Goal: Task Accomplishment & Management: Complete application form

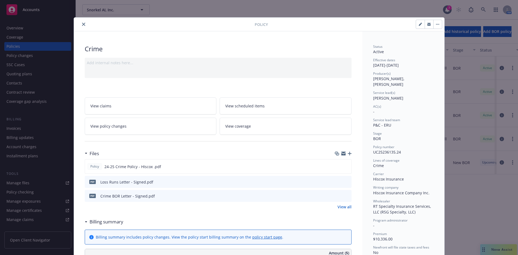
click at [82, 24] on icon "close" at bounding box center [83, 24] width 3 height 3
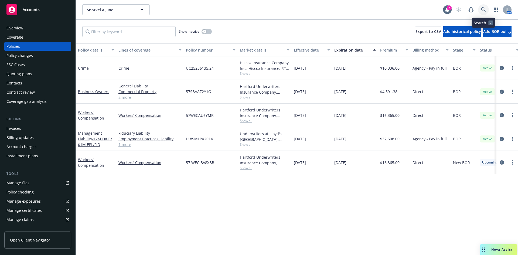
click at [480, 8] on link at bounding box center [483, 9] width 11 height 11
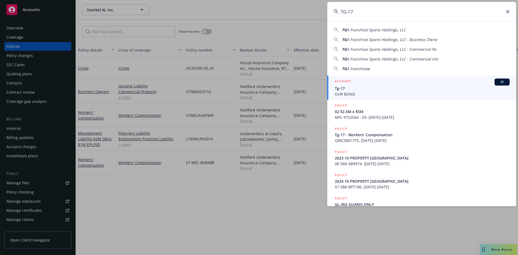
type input "TG-17"
click at [345, 88] on span "Tg-17" at bounding box center [422, 88] width 175 height 6
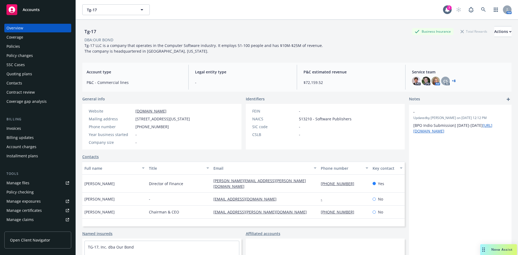
click at [12, 46] on div "Policies" at bounding box center [12, 46] width 13 height 9
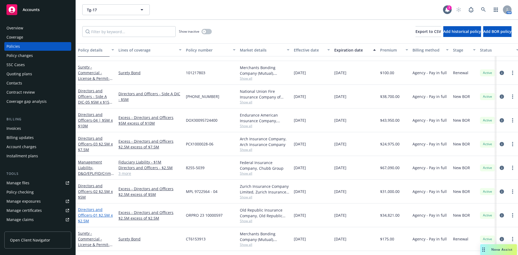
scroll to position [215, 0]
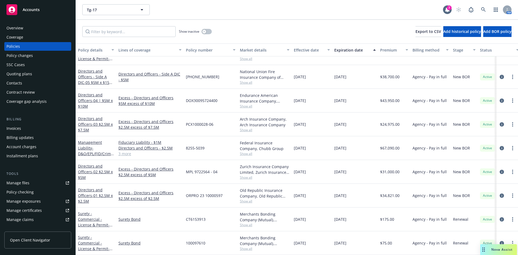
click at [87, 146] on div "Management Liability - D&O/EPL/FID/Crime/K&R" at bounding box center [96, 147] width 36 height 17
click at [84, 145] on link "Management Liability - D&O/EPL/FID/Crime/K&R" at bounding box center [95, 151] width 35 height 22
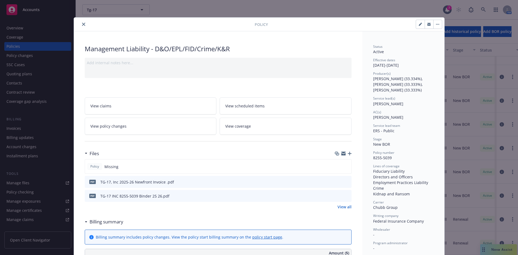
click at [85, 24] on div at bounding box center [165, 24] width 178 height 6
click at [83, 24] on button "close" at bounding box center [83, 24] width 6 height 6
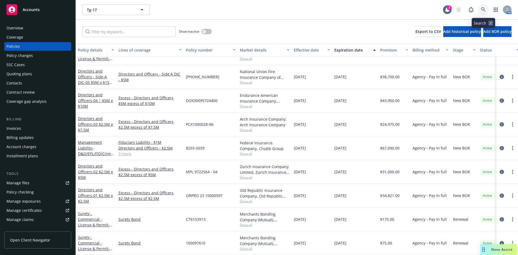
click at [486, 9] on link at bounding box center [483, 9] width 11 height 11
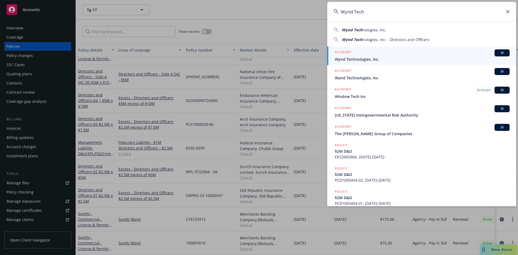
type input "Wynd Tech"
click at [363, 56] on div "ACCOUNT BI" at bounding box center [422, 52] width 175 height 7
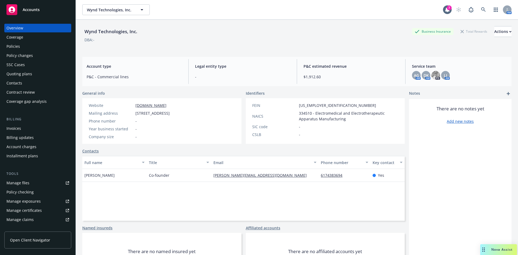
click at [3, 47] on div "Overview Coverage Policies Policy changes SSC Cases Quoting plans Contacts Cont…" at bounding box center [37, 136] width 75 height 238
click at [11, 46] on div "Policies" at bounding box center [12, 46] width 13 height 9
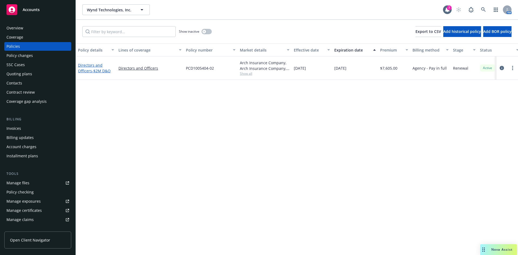
click at [99, 68] on span "- $2M D&O" at bounding box center [101, 70] width 19 height 5
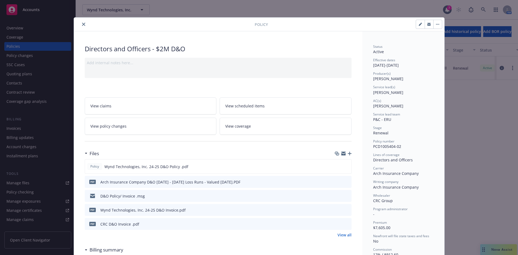
click at [82, 23] on icon "close" at bounding box center [83, 24] width 3 height 3
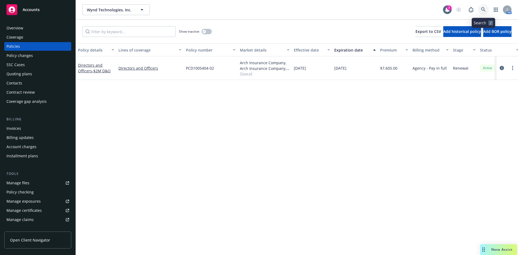
click at [484, 9] on icon at bounding box center [483, 9] width 5 height 5
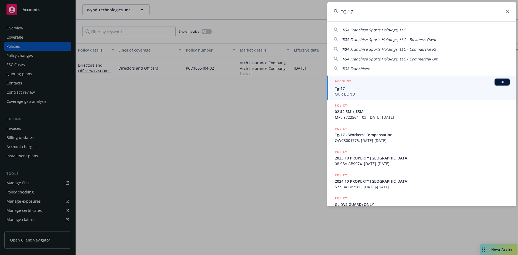
type input "TG-17"
click at [360, 91] on span "Tg-17" at bounding box center [422, 88] width 175 height 6
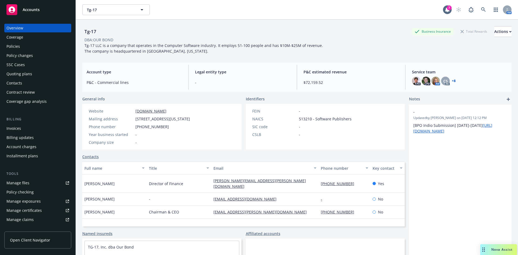
click at [15, 47] on div "Policies" at bounding box center [12, 46] width 13 height 9
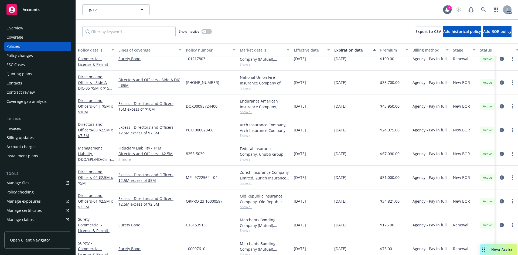
scroll to position [215, 0]
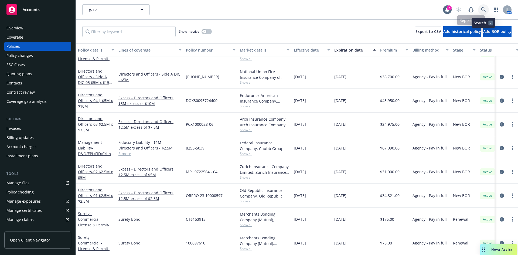
click at [482, 9] on icon at bounding box center [483, 9] width 5 height 5
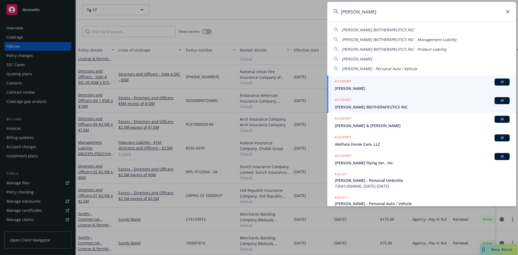
type input "aleta"
click at [352, 103] on div "ACCOUNT BI" at bounding box center [422, 100] width 175 height 7
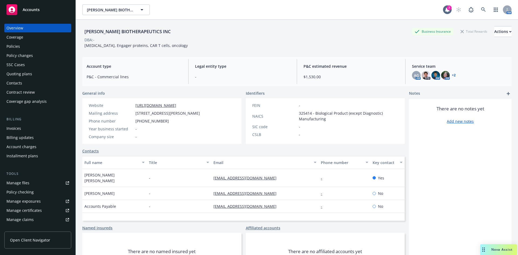
click at [23, 44] on div "Policies" at bounding box center [37, 46] width 63 height 9
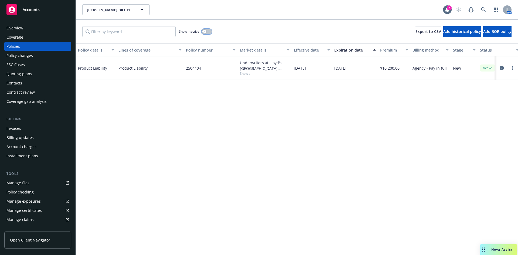
click at [203, 32] on icon "button" at bounding box center [204, 31] width 2 height 2
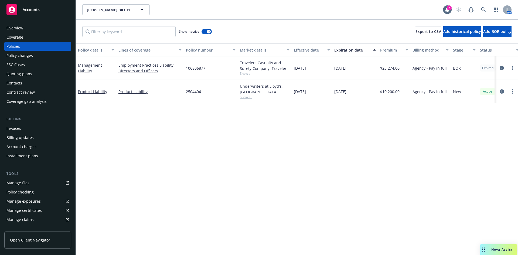
click at [248, 74] on span "Show all" at bounding box center [265, 73] width 50 height 5
click at [345, 166] on div "Policy details Lines of coverage Policy number Market details Effective date Ex…" at bounding box center [297, 148] width 442 height 211
click at [18, 74] on div "Quoting plans" at bounding box center [19, 74] width 26 height 9
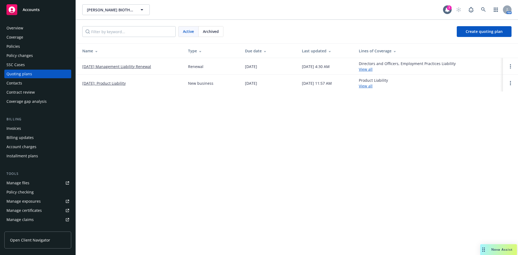
click at [124, 67] on link "09/21/25 Management Liability Renewal" at bounding box center [116, 67] width 69 height 6
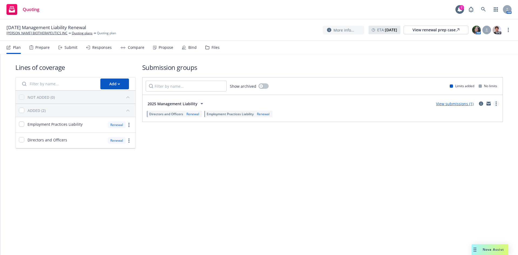
click at [496, 104] on icon "more" at bounding box center [495, 103] width 1 height 4
click at [469, 172] on span "Create policy (fast track)" at bounding box center [470, 170] width 56 height 5
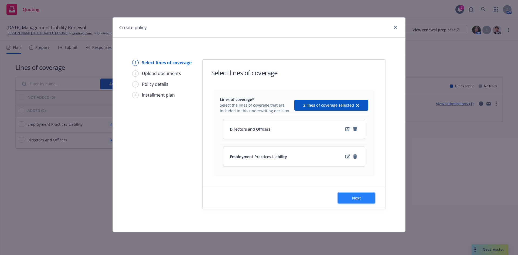
click at [364, 197] on button "Next" at bounding box center [356, 197] width 37 height 11
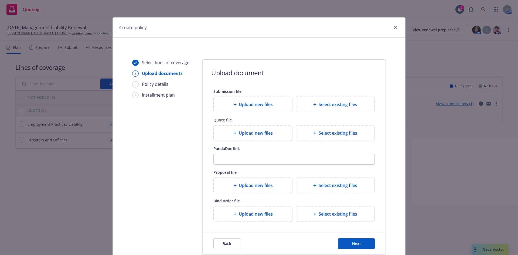
click at [357, 235] on div "Back Next" at bounding box center [293, 244] width 183 height 22
click at [357, 240] on button "Next" at bounding box center [356, 243] width 37 height 11
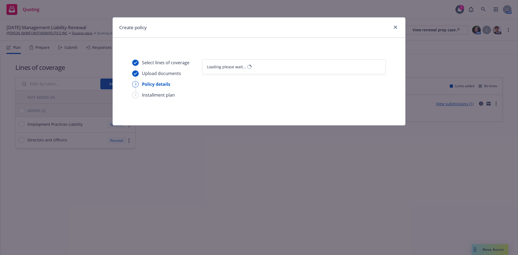
select select "12"
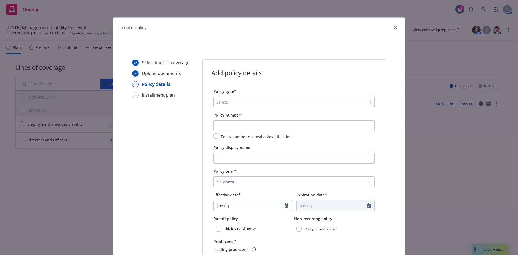
click at [239, 102] on div at bounding box center [289, 102] width 147 height 6
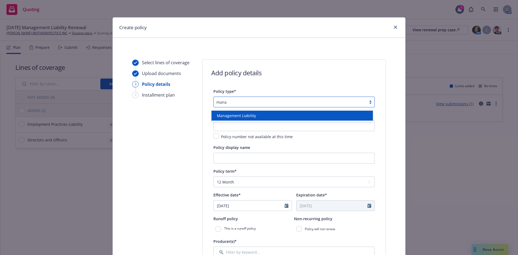
click at [238, 112] on div "Management Liability" at bounding box center [291, 116] width 161 height 10
type input "mana"
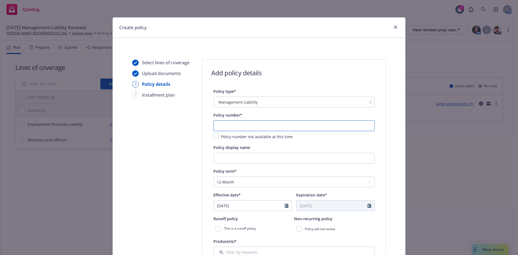
click at [228, 128] on input "text" at bounding box center [293, 125] width 161 height 11
click at [244, 126] on input "text" at bounding box center [293, 125] width 161 height 11
paste input "01-761-06-61"
type input "01-761-06-61"
click at [231, 160] on input "Policy display name" at bounding box center [293, 158] width 161 height 11
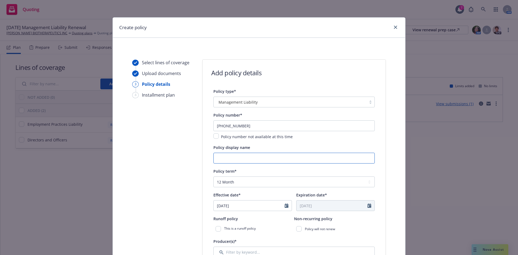
click at [223, 161] on input "Policy display name" at bounding box center [293, 158] width 161 height 11
click at [237, 158] on input "$2M D&O" at bounding box center [293, 158] width 161 height 11
type input "$2M D&O/EPL"
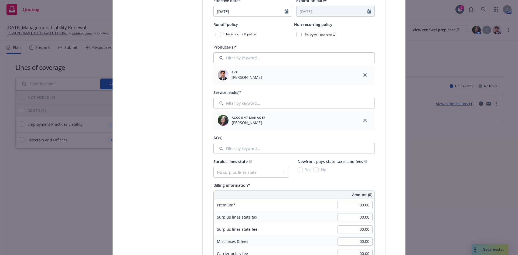
scroll to position [200, 0]
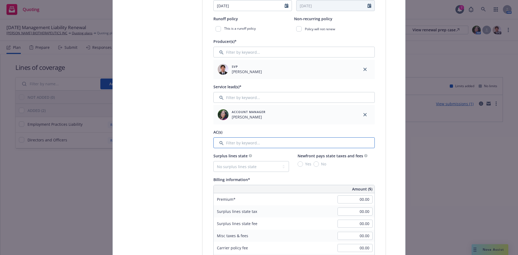
click at [242, 142] on input "Filter by keyword..." at bounding box center [293, 142] width 161 height 11
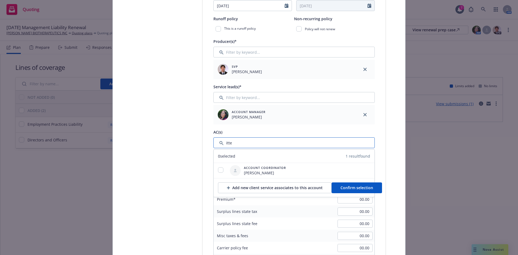
type input "itte"
click at [218, 168] on input "checkbox" at bounding box center [220, 169] width 5 height 5
checkbox input "true"
click at [342, 189] on span "Confirm selection" at bounding box center [356, 187] width 33 height 5
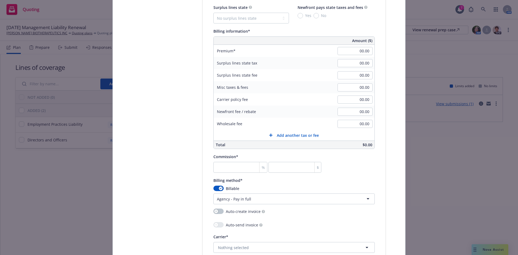
scroll to position [370, 0]
click at [359, 49] on input "00.00" at bounding box center [354, 50] width 35 height 8
type input "10,950.00"
click at [356, 71] on input "00.00" at bounding box center [354, 74] width 35 height 8
click at [217, 165] on input "number" at bounding box center [240, 166] width 54 height 11
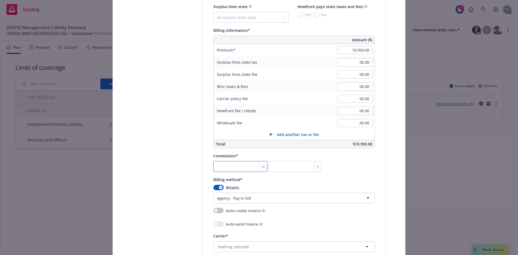
type input "1"
type input "109.5"
type input "17"
type input "1861.5"
type input "17.5"
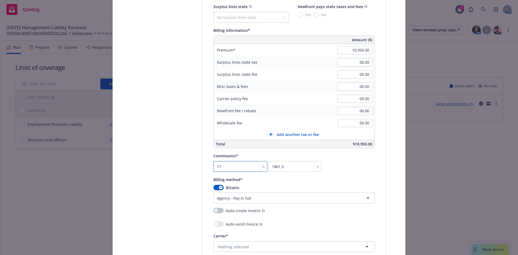
type input "1916.25"
type input "17.5"
click at [359, 97] on input "00.00" at bounding box center [354, 99] width 35 height 8
click at [358, 111] on input "00.00" at bounding box center [354, 111] width 35 height 8
type input "1,000.00"
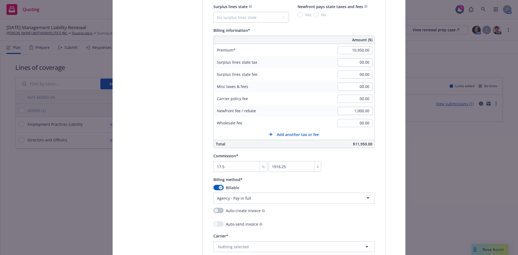
click at [352, 94] on div "00.00" at bounding box center [354, 99] width 39 height 12
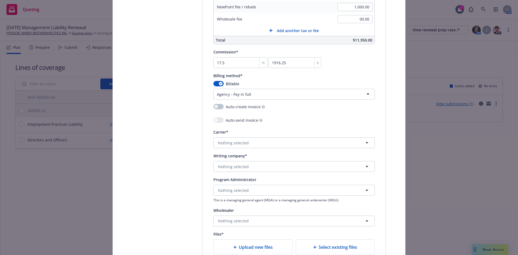
scroll to position [485, 0]
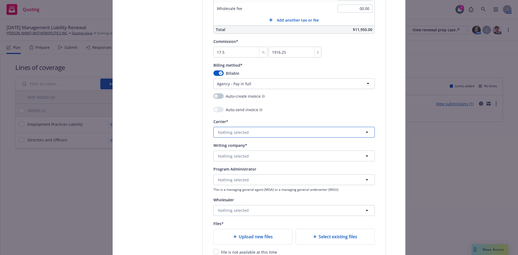
click at [214, 130] on button "Nothing selected" at bounding box center [293, 132] width 161 height 11
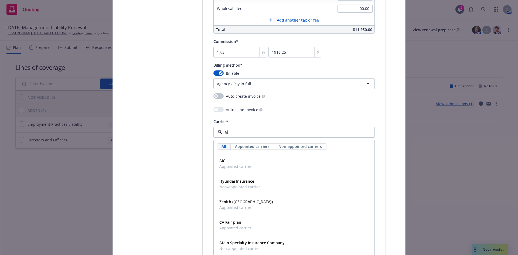
type input "aig"
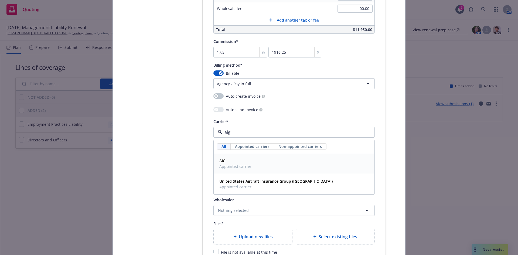
click at [228, 164] on span "Appointed carrier" at bounding box center [235, 166] width 32 height 6
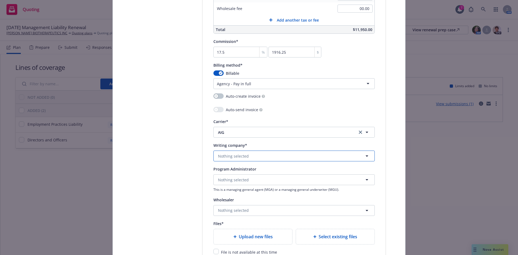
click at [222, 158] on span "Nothing selected" at bounding box center [233, 156] width 31 height 6
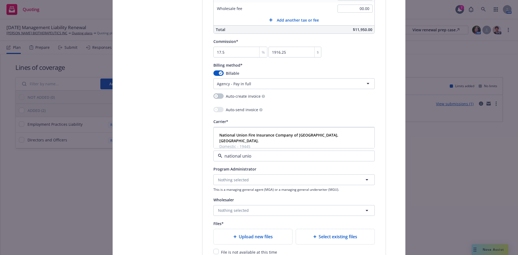
type input "national union"
click at [268, 133] on strong "National Union Fire Insurance Company of Pittsburgh, Pa." at bounding box center [278, 137] width 119 height 11
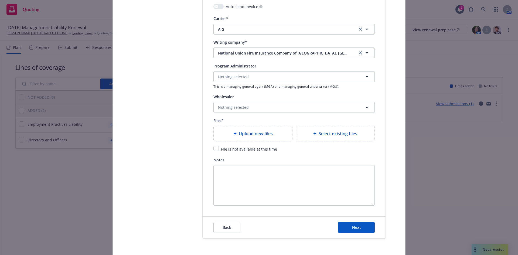
scroll to position [605, 0]
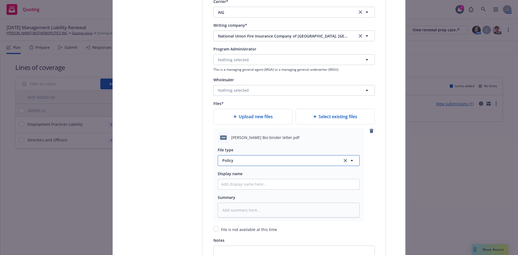
click at [226, 161] on span "Policy" at bounding box center [278, 160] width 113 height 6
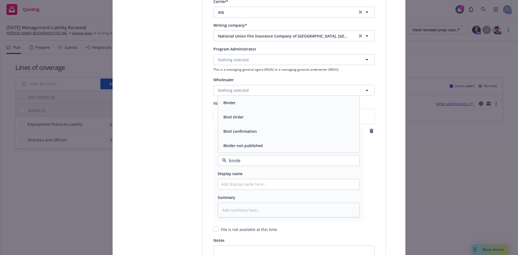
type input "binder"
click at [228, 130] on span "Binder" at bounding box center [229, 131] width 12 height 6
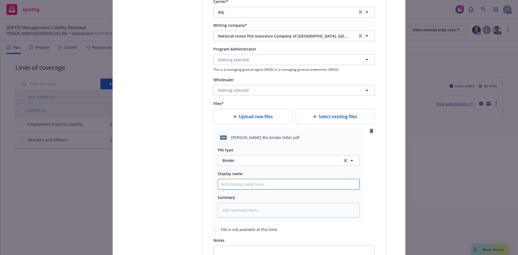
click at [235, 185] on input "Policy display name" at bounding box center [288, 184] width 141 height 10
click at [242, 186] on input "Policy display name" at bounding box center [288, 184] width 141 height 10
paste input "Aleta Biotherapeutics, Inc."
type textarea "x"
type input "Aleta Biotherapeutics, Inc."
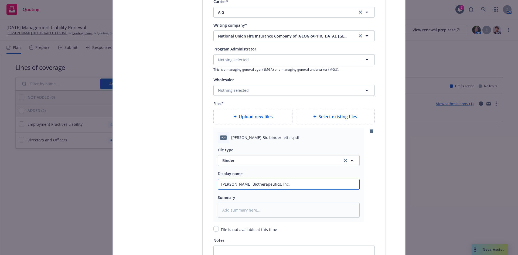
type textarea "x"
type input "Aleta Biotherapeutics, Inc. 2"
type textarea "x"
type input "Aleta Biotherapeutics, Inc. 20"
type textarea "x"
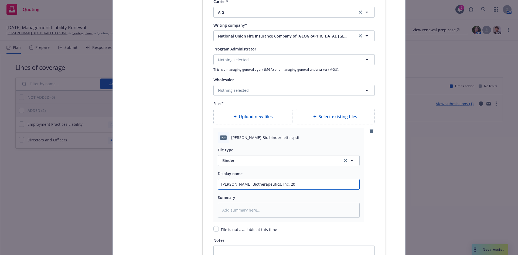
type input "Aleta Biotherapeutics, Inc. 202"
type textarea "x"
type input "Aleta Biotherapeutics, Inc. 2025"
type textarea "x"
type input "Aleta Biotherapeutics, Inc. 2025-"
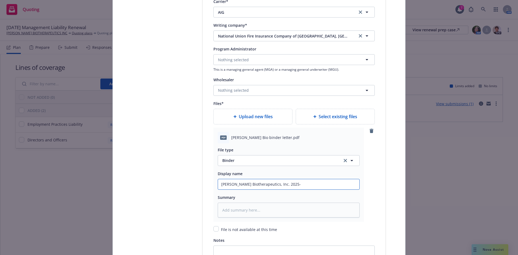
type textarea "x"
type input "Aleta Biotherapeutics, Inc. 2025-2"
type textarea "x"
type input "Aleta Biotherapeutics, Inc. 2025-26"
type textarea "x"
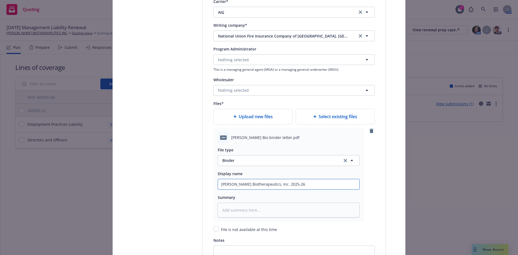
type input "Aleta Biotherapeutics, Inc. 2025-26"
type textarea "x"
type input "Aleta Biotherapeutics, Inc. 2025-26 M"
type textarea "x"
type input "Aleta Biotherapeutics, Inc. 2025-26 ML"
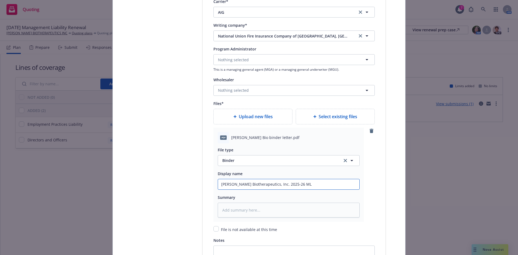
type textarea "x"
type input "Aleta Biotherapeutics, Inc. 2025-26 ML"
type textarea "x"
type input "Aleta Biotherapeutics, Inc. 2025-26 ML B"
type textarea "x"
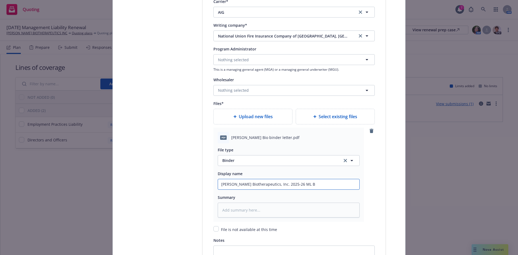
type input "Aleta Biotherapeutics, Inc. 2025-26 ML Bi"
type textarea "x"
type input "Aleta Biotherapeutics, Inc. 2025-26 ML Bin"
type textarea "x"
type input "Aleta Biotherapeutics, Inc. 2025-26 ML Bind"
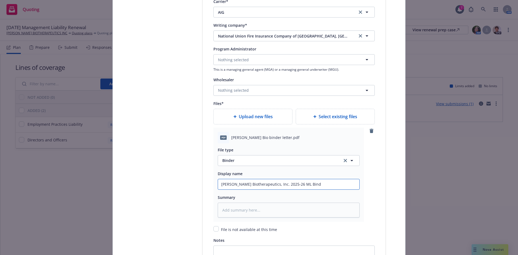
type textarea "x"
type input "Aleta Biotherapeutics, Inc. 2025-26 ML Binde"
type textarea "x"
type input "Aleta Biotherapeutics, Inc. 2025-26 ML Binder"
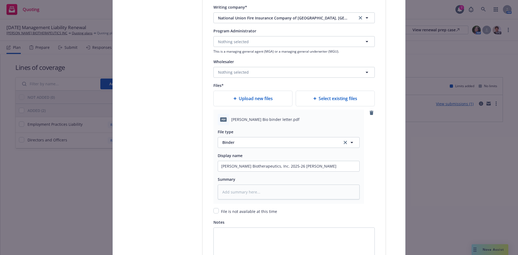
scroll to position [606, 0]
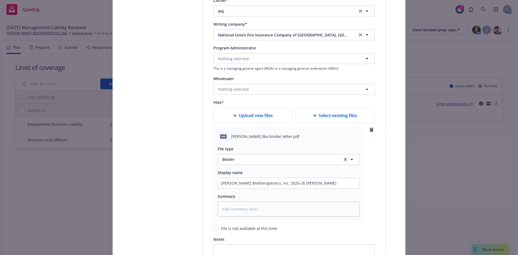
click at [243, 116] on span "Upload new files" at bounding box center [256, 115] width 34 height 6
type textarea "x"
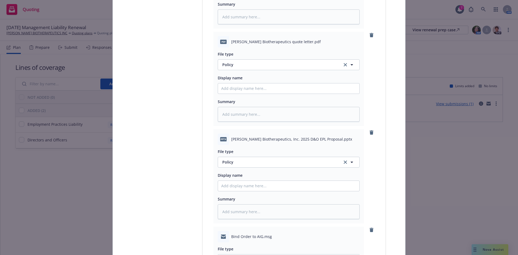
scroll to position [805, 0]
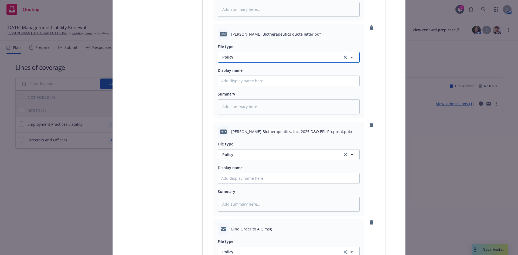
click at [236, 60] on span "Policy" at bounding box center [278, 57] width 113 height 6
type input "quote"
click at [234, 70] on div "Quote" at bounding box center [288, 72] width 135 height 8
click at [229, 84] on input "Policy display name" at bounding box center [288, 81] width 141 height 10
type textarea "x"
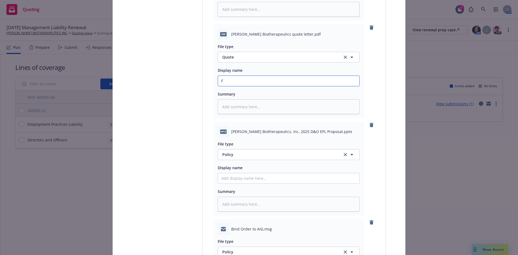
type input "Fi"
type textarea "x"
type input "Fin"
type textarea "x"
type input "Fina"
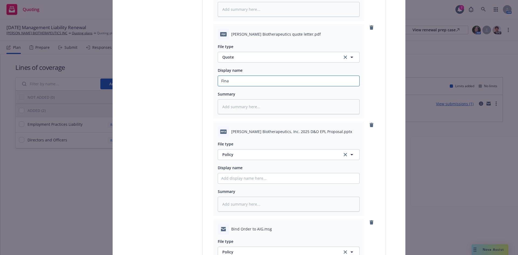
type textarea "x"
type input "Final"
type textarea "x"
type input "Final"
type textarea "x"
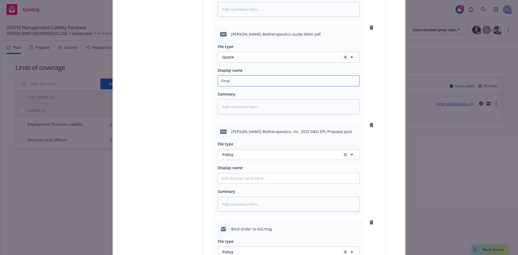
type input "Final A"
type textarea "x"
type input "Final AI"
type textarea "x"
type input "Final AIG"
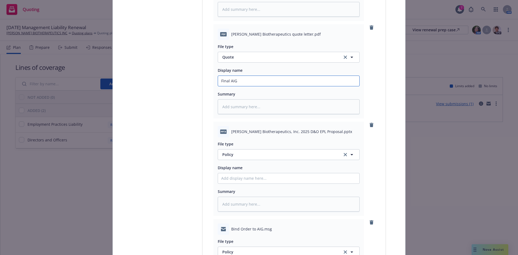
type textarea "x"
type input "Final AIG"
type textarea "x"
type input "Final AIG q"
type textarea "x"
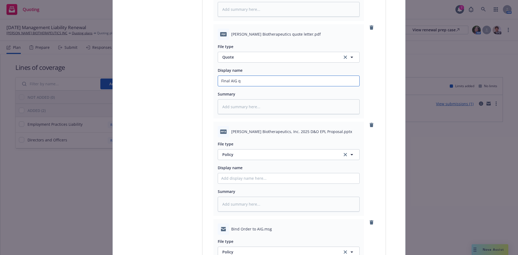
type input "Final AIG qu"
type textarea "x"
type input "Final AIG quot"
type textarea "x"
type input "Final AIG quote"
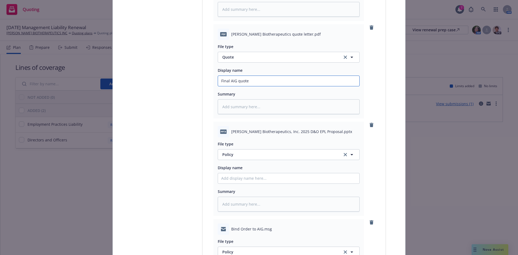
type textarea "x"
type input "Final AIG quote"
click at [229, 154] on span "Policy" at bounding box center [278, 155] width 113 height 6
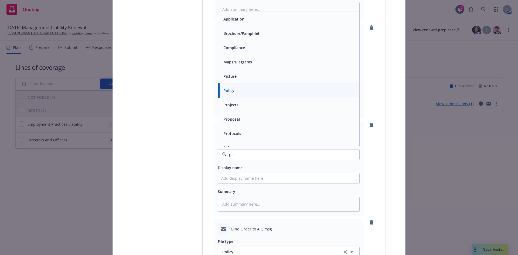
type input "pro"
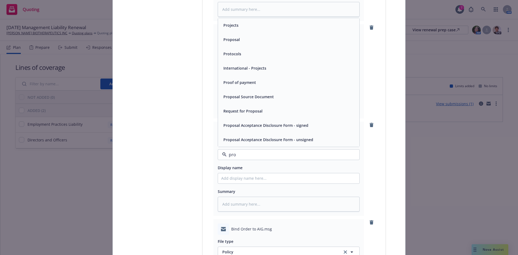
click at [236, 38] on span "Proposal" at bounding box center [231, 40] width 16 height 6
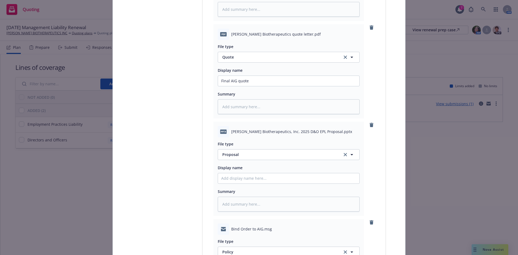
click at [280, 128] on div "pptx Aleta Biotherapeutics, Inc. 2025 D&O EPL Proposal.pptx" at bounding box center [289, 131] width 142 height 11
click at [281, 134] on span "Aleta Biotherapeutics, Inc. 2025 D&O EPL Proposal.pptx" at bounding box center [291, 132] width 121 height 6
click at [281, 132] on span "Aleta Biotherapeutics, Inc. 2025 D&O EPL Proposal.pptx" at bounding box center [291, 132] width 121 height 6
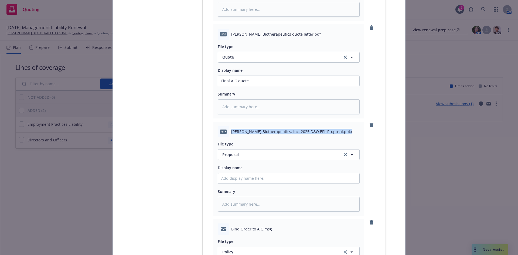
click at [281, 132] on span "Aleta Biotherapeutics, Inc. 2025 D&O EPL Proposal.pptx" at bounding box center [291, 132] width 121 height 6
copy span "Aleta Biotherapeutics, Inc. 2025 D&O EPL Proposal.pptx"
drag, startPoint x: 235, startPoint y: 177, endPoint x: 242, endPoint y: 176, distance: 7.0
click at [235, 177] on input "Policy display name" at bounding box center [288, 178] width 141 height 10
paste input "Aleta Biotherapeutics, Inc. 2025 D&O EPL Proposal.pptx"
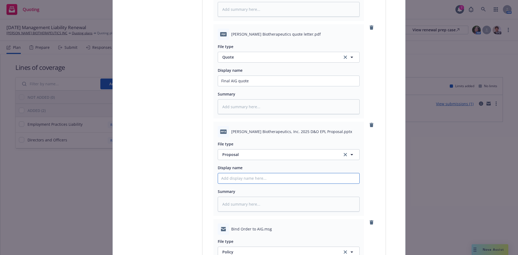
type textarea "x"
type input "Aleta Biotherapeutics, Inc. 2025 D&O EPL Proposal.pptx"
type textarea "x"
type input "Aleta Biotherapeutics, Inc. 2025 D&O EPL Proposal.ppt"
type textarea "x"
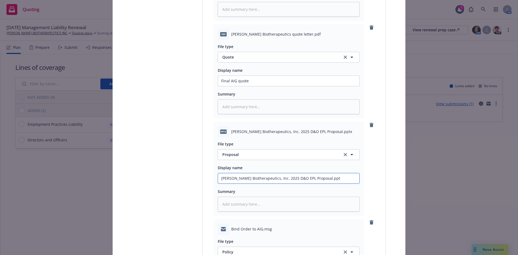
type input "Aleta Biotherapeutics, Inc. 2025 D&O EPL Proposal.pp"
type textarea "x"
type input "Aleta Biotherapeutics, Inc. 2025 D&O EPL Proposal.p"
type textarea "x"
type input "Aleta Biotherapeutics, Inc. 2025 D&O EPL Proposal."
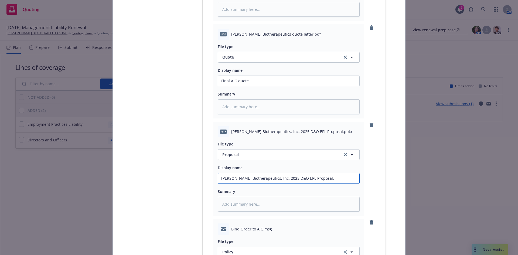
type textarea "x"
type input "Aleta Biotherapeutics, Inc. 2025 D&O EPL Proposal"
drag, startPoint x: 513, startPoint y: 158, endPoint x: 515, endPoint y: 169, distance: 11.2
click at [515, 169] on div "Create policy Select lines of coverage Upload documents 3 Policy details 4 Inst…" at bounding box center [259, 127] width 518 height 255
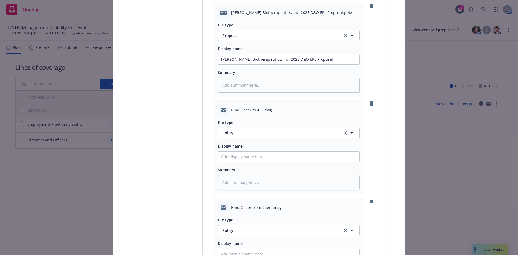
scroll to position [930, 0]
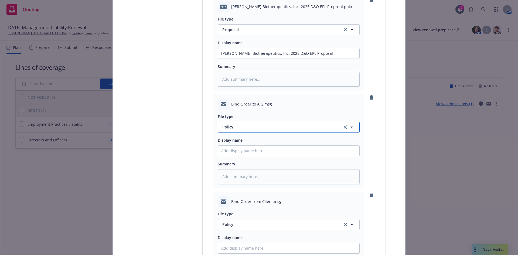
click at [237, 128] on span "Policy" at bounding box center [278, 127] width 113 height 6
type input "bind ord"
click at [235, 144] on span "Bind Order" at bounding box center [233, 142] width 20 height 6
drag, startPoint x: 259, startPoint y: 104, endPoint x: 229, endPoint y: 105, distance: 30.2
click at [231, 105] on span "Bind Order to AIG.msg" at bounding box center [251, 104] width 41 height 6
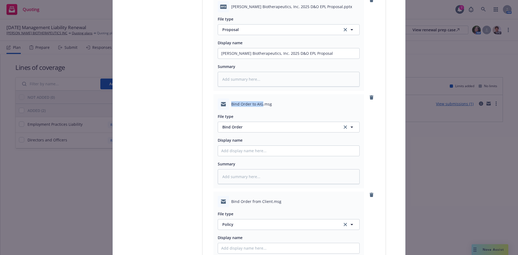
copy span "Bind Order to AIG"
click at [225, 149] on input "Policy display name" at bounding box center [288, 151] width 141 height 10
paste input "Bind Order to AIG"
type textarea "x"
type input "Bind Order to AIG"
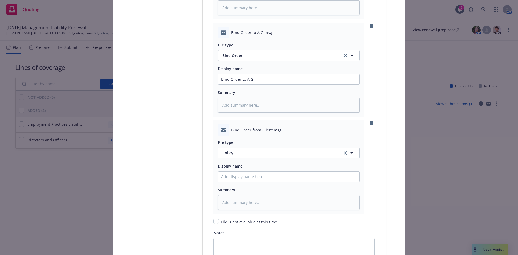
scroll to position [1018, 0]
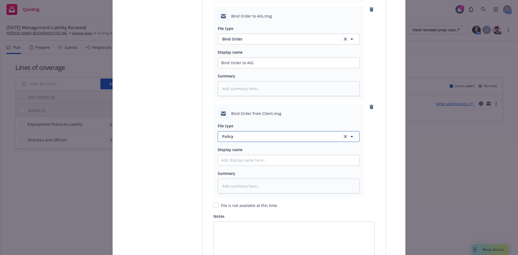
click at [228, 138] on span "Policy" at bounding box center [278, 136] width 113 height 6
type input "bind ord"
click at [239, 149] on span "Bind Order" at bounding box center [233, 152] width 20 height 6
drag, startPoint x: 270, startPoint y: 113, endPoint x: 230, endPoint y: 116, distance: 40.0
click at [231, 116] on span "Bind Order from Client.msg" at bounding box center [256, 114] width 50 height 6
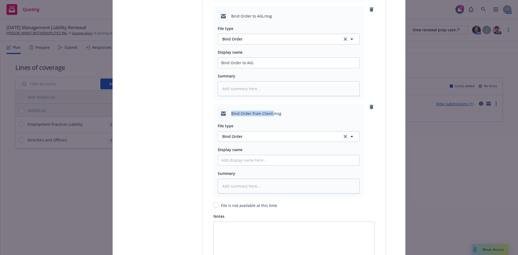
copy span "Bind Order from Client."
drag, startPoint x: 235, startPoint y: 160, endPoint x: 248, endPoint y: 161, distance: 13.0
click at [235, 160] on input "Policy display name" at bounding box center [288, 160] width 141 height 10
paste input "Bind Order from Client."
type textarea "x"
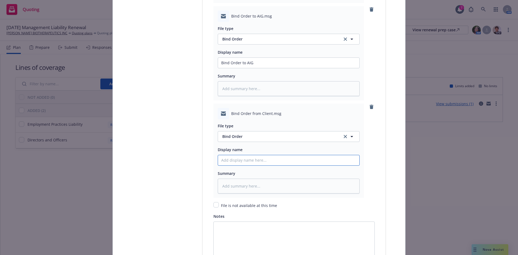
type input "Bind Order from Client."
type textarea "x"
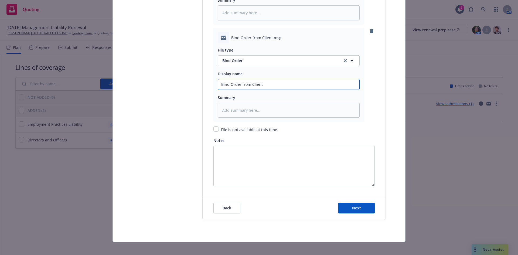
scroll to position [1098, 0]
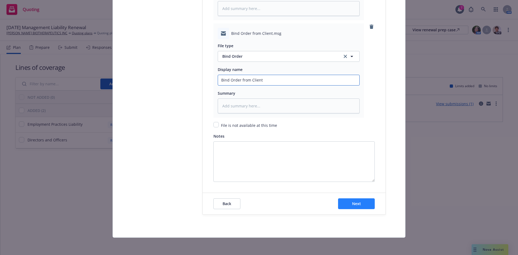
type input "Bind Order from Client"
click at [363, 204] on button "Next" at bounding box center [356, 203] width 37 height 11
type textarea "x"
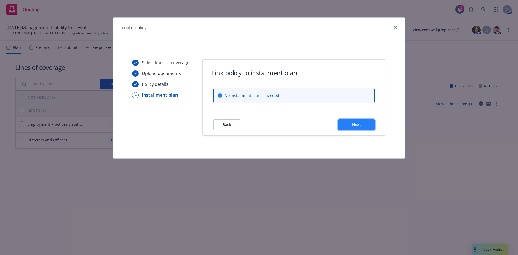
click at [352, 121] on button "Next" at bounding box center [356, 124] width 37 height 11
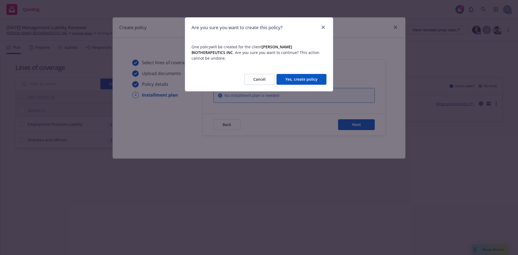
click at [299, 77] on button "Yes, create policy" at bounding box center [301, 79] width 50 height 11
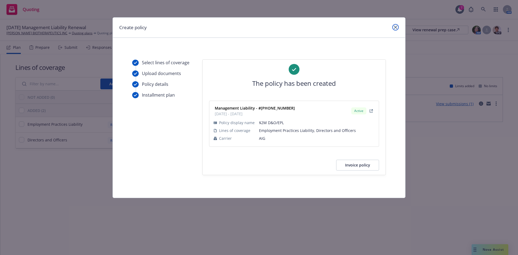
click at [394, 27] on icon "close" at bounding box center [395, 27] width 3 height 3
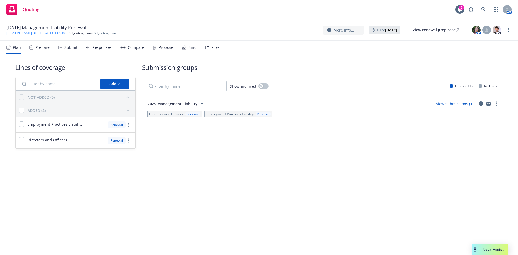
click at [30, 31] on link "ALETA BIOTHERAPEUTICS INC" at bounding box center [36, 33] width 61 height 5
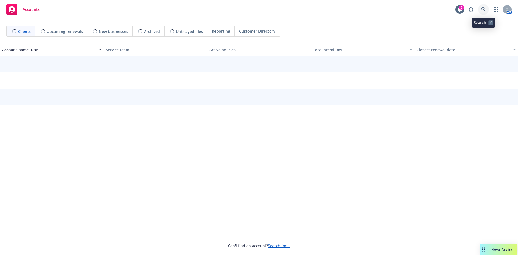
click at [482, 7] on icon at bounding box center [483, 9] width 5 height 5
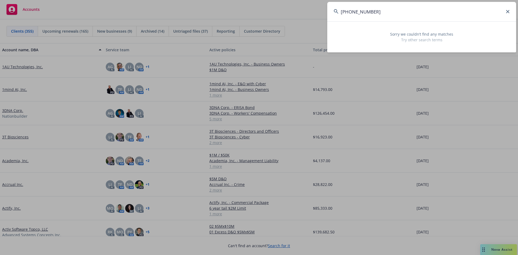
click at [350, 14] on input "01-761-06-61" at bounding box center [421, 11] width 189 height 19
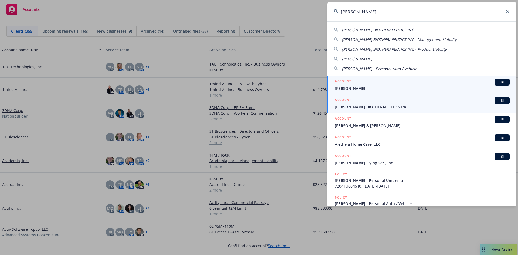
type input "[PERSON_NAME]"
click at [370, 105] on span "[PERSON_NAME] BIOTHERAPEUTICS INC" at bounding box center [422, 107] width 175 height 6
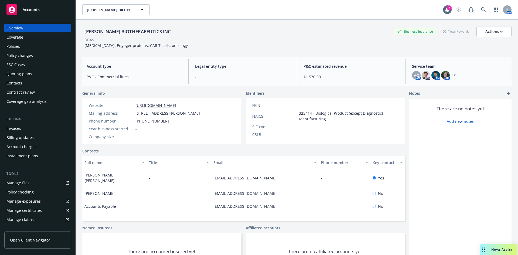
scroll to position [106, 0]
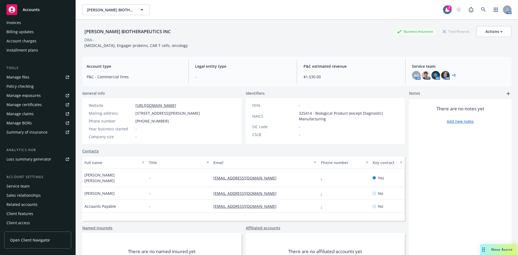
click at [29, 185] on div "Service team" at bounding box center [17, 186] width 23 height 9
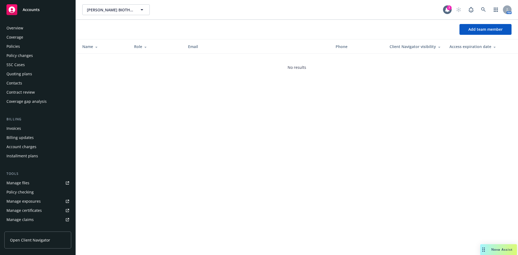
scroll to position [106, 0]
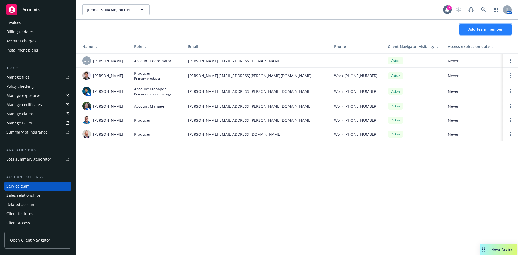
click at [476, 29] on span "Add team member" at bounding box center [485, 29] width 34 height 5
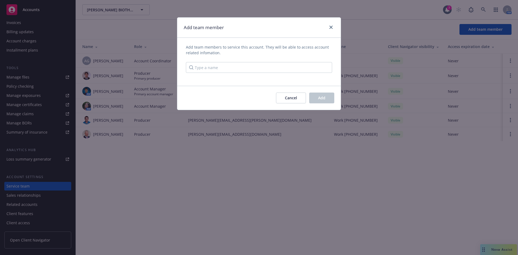
click at [252, 74] on div "Add team members to service this account. They will be able to access account r…" at bounding box center [258, 61] width 163 height 35
click at [249, 71] on input "Type a name" at bounding box center [259, 67] width 146 height 11
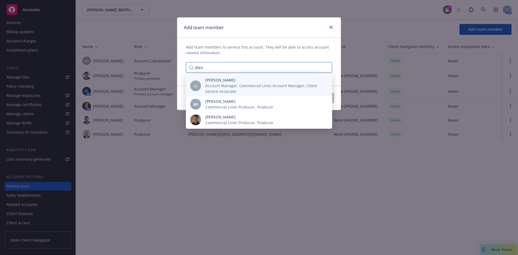
type input "itten"
click at [228, 86] on span "Account Manager, Commercial Lines Account Manager, Client Service Associate" at bounding box center [264, 88] width 118 height 11
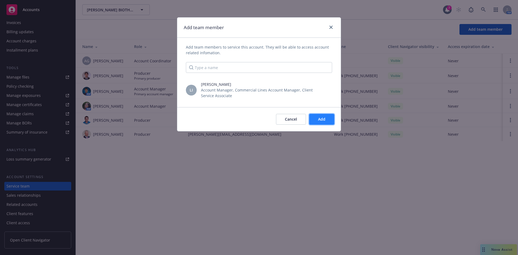
click at [320, 122] on button "Add" at bounding box center [321, 119] width 25 height 11
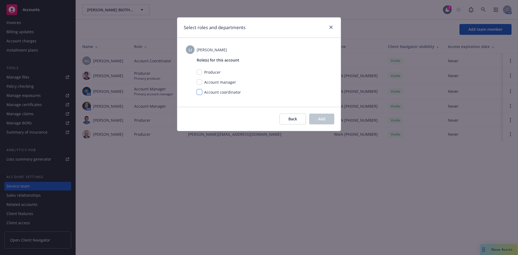
click at [199, 92] on input "checkbox" at bounding box center [199, 91] width 5 height 5
checkbox input "true"
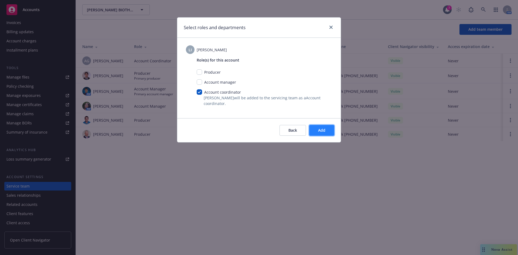
click at [318, 132] on span "Add" at bounding box center [321, 130] width 7 height 5
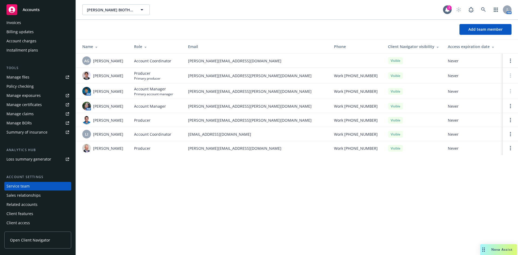
click at [144, 188] on div "ALETA BIOTHERAPEUTICS INC ALETA BIOTHERAPEUTICS INC 7 AM Add team member Name R…" at bounding box center [297, 127] width 442 height 255
click at [220, 185] on div "ALETA BIOTHERAPEUTICS INC ALETA BIOTHERAPEUTICS INC 7 AM Add team member Name R…" at bounding box center [297, 127] width 442 height 255
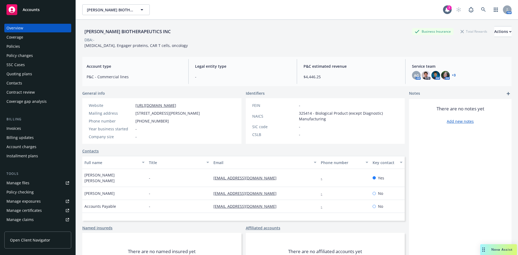
drag, startPoint x: 13, startPoint y: 46, endPoint x: 23, endPoint y: 50, distance: 10.6
click at [13, 45] on div "Policies" at bounding box center [12, 46] width 13 height 9
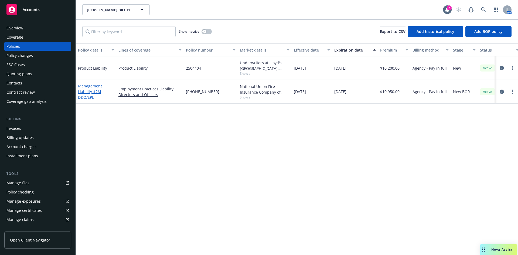
click at [86, 91] on link "Management Liability - $2M D&O/EPL" at bounding box center [90, 91] width 24 height 16
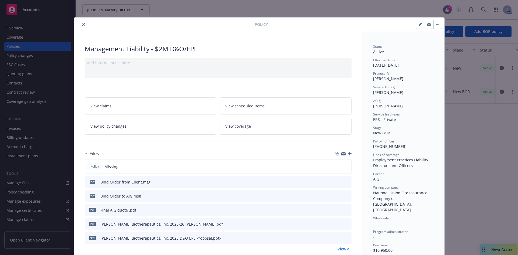
scroll to position [401, 0]
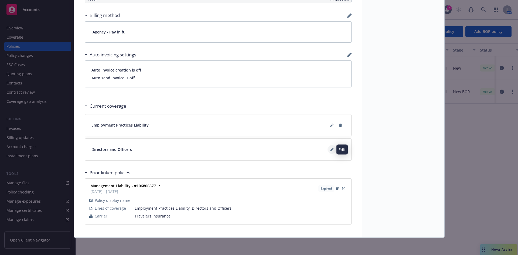
click at [330, 149] on icon at bounding box center [331, 149] width 3 height 3
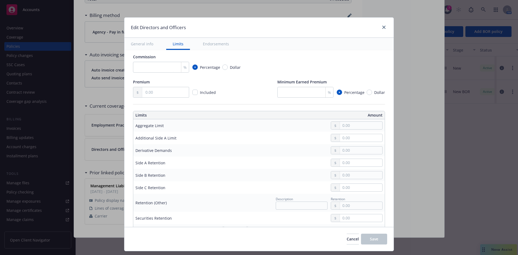
scroll to position [80, 0]
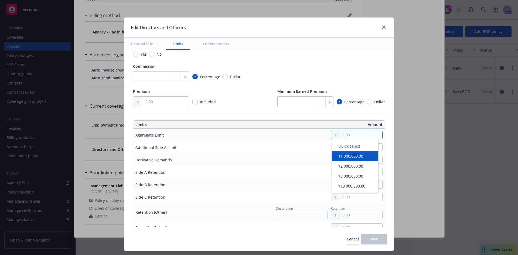
click at [364, 134] on input "text" at bounding box center [361, 135] width 42 height 8
type input "2,000,000.00"
click at [347, 169] on button "$2,000,000.00" at bounding box center [355, 168] width 46 height 10
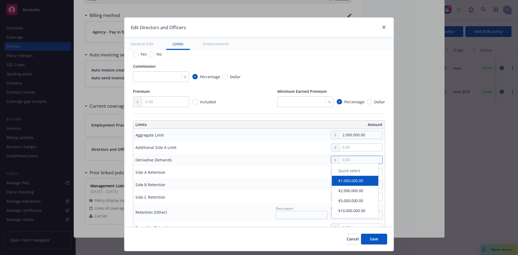
click at [348, 161] on input "text" at bounding box center [361, 160] width 42 height 8
click at [317, 177] on td at bounding box center [299, 172] width 170 height 12
click at [341, 172] on input "text" at bounding box center [361, 172] width 42 height 8
type input "0.00"
click at [346, 184] on input "text" at bounding box center [361, 185] width 42 height 8
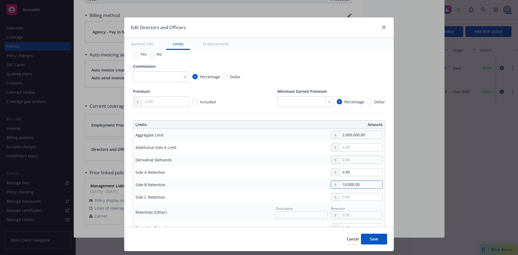
type input "10,000.00"
click at [346, 202] on td at bounding box center [299, 197] width 170 height 12
click at [344, 199] on input "text" at bounding box center [361, 197] width 42 height 8
type input "10,000.00"
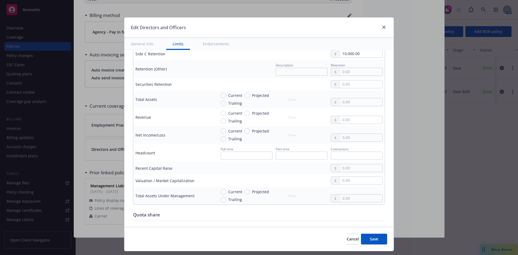
scroll to position [225, 0]
drag, startPoint x: 218, startPoint y: 93, endPoint x: 290, endPoint y: 100, distance: 72.6
click at [221, 93] on input "Current" at bounding box center [223, 93] width 5 height 5
radio input "true"
click at [352, 104] on input "text" at bounding box center [361, 101] width 42 height 8
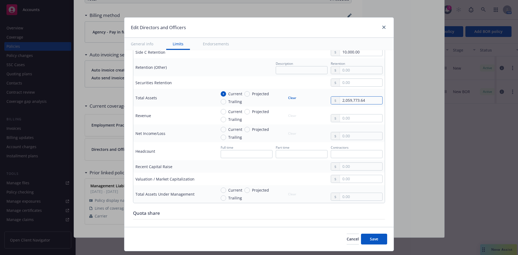
type input "2,059,773.64"
click at [221, 111] on input "Current" at bounding box center [223, 111] width 5 height 5
radio input "true"
click at [221, 129] on input "Current" at bounding box center [223, 129] width 5 height 5
radio input "true"
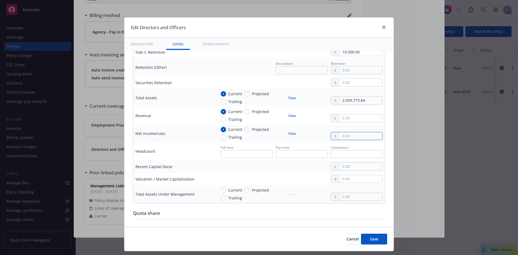
click at [350, 136] on input "text" at bounding box center [361, 136] width 42 height 8
type input "-1,601,561.60"
click at [289, 116] on button "Clear" at bounding box center [292, 116] width 15 height 8
radio input "false"
click at [379, 241] on button "Save" at bounding box center [374, 238] width 26 height 11
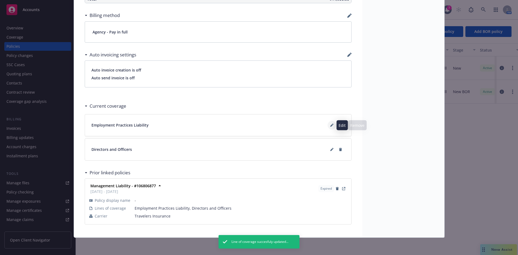
click at [328, 122] on button at bounding box center [331, 125] width 9 height 9
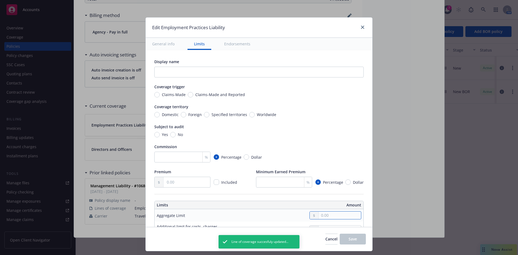
click at [324, 213] on input "text" at bounding box center [339, 215] width 42 height 8
type input "2,000,000.00"
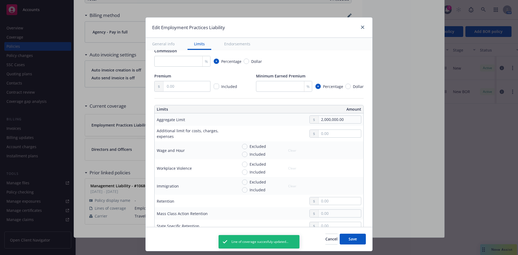
scroll to position [114, 0]
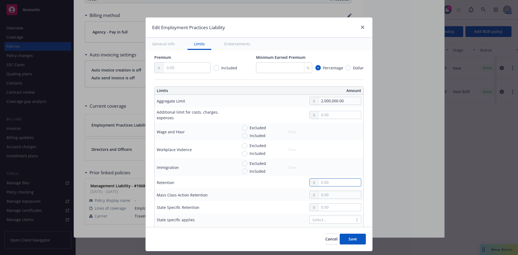
click at [331, 183] on input "text" at bounding box center [339, 182] width 42 height 8
type input "10,000.00"
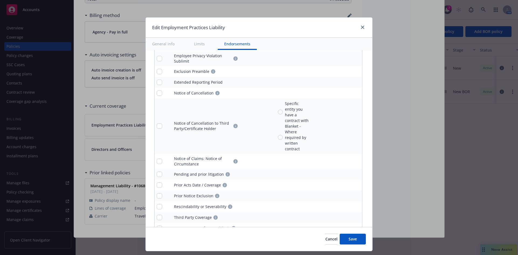
scroll to position [637, 0]
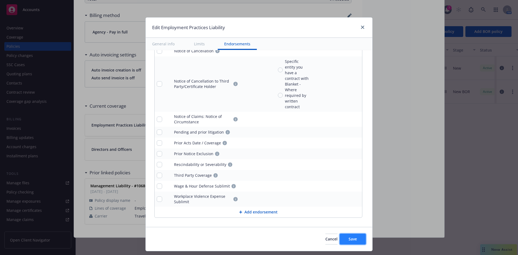
click at [352, 237] on span "Save" at bounding box center [352, 238] width 8 height 5
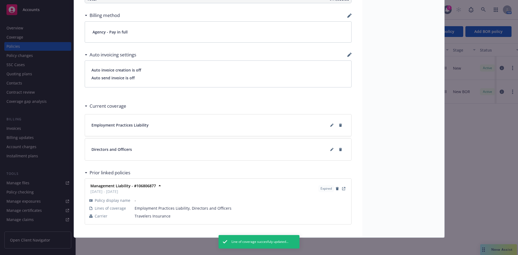
scroll to position [0, 0]
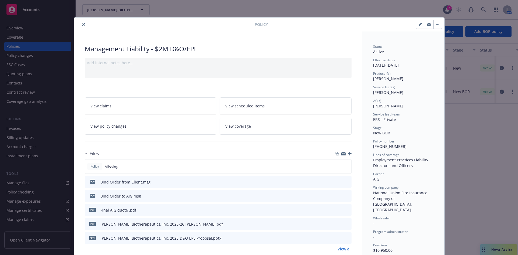
click at [82, 23] on icon "close" at bounding box center [83, 24] width 3 height 3
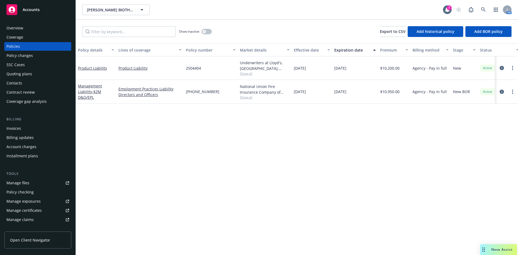
click at [28, 125] on div "Invoices" at bounding box center [37, 128] width 63 height 9
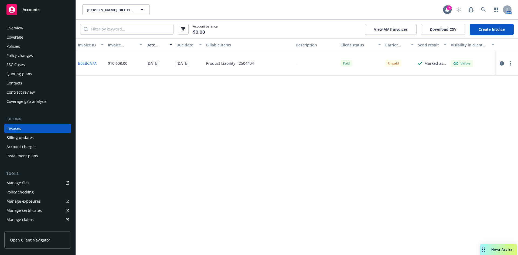
click at [485, 29] on link "Create Invoice" at bounding box center [491, 29] width 44 height 11
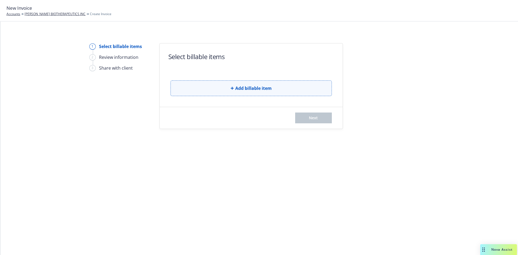
click at [267, 83] on button "Add billable item" at bounding box center [250, 88] width 161 height 16
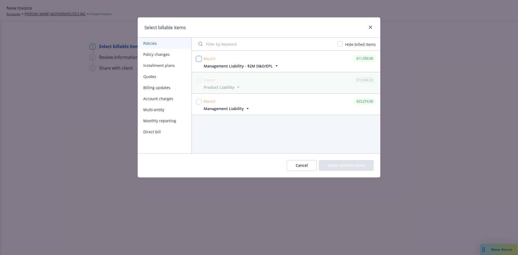
click at [201, 57] on input "checkbox" at bounding box center [198, 58] width 5 height 5
checkbox input "true"
click at [346, 169] on button "Select billable items" at bounding box center [346, 165] width 55 height 11
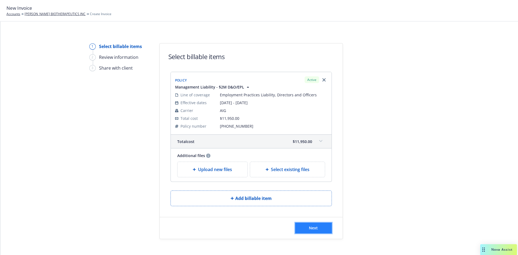
click at [309, 226] on span "Next" at bounding box center [313, 227] width 9 height 5
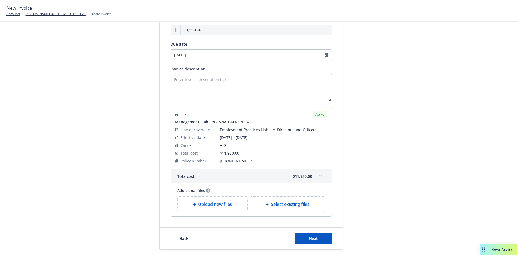
scroll to position [72, 0]
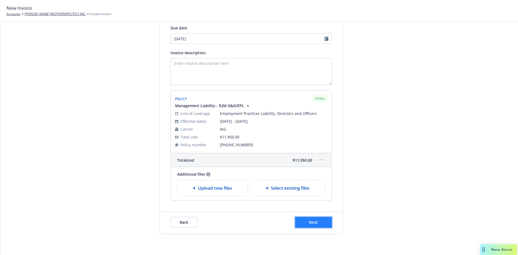
click at [313, 224] on span "Next" at bounding box center [313, 221] width 9 height 5
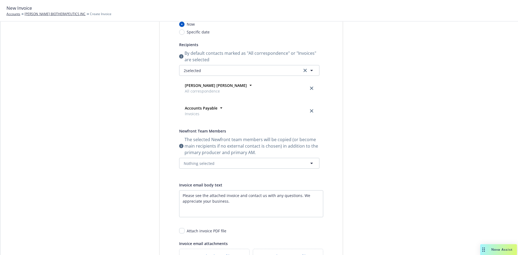
scroll to position [0, 0]
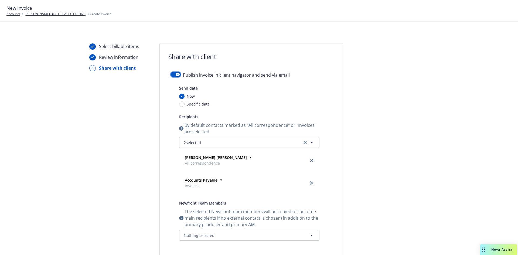
click at [170, 74] on button "button" at bounding box center [175, 74] width 10 height 5
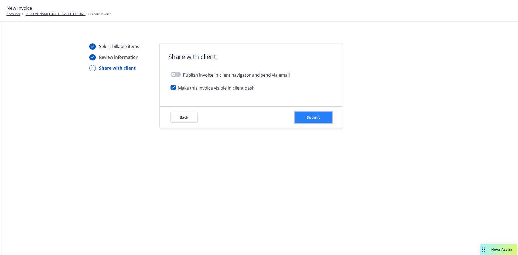
click at [315, 118] on span "Submit" at bounding box center [313, 117] width 13 height 5
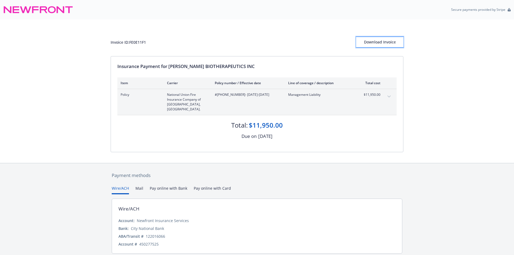
click at [387, 38] on div "Download Invoice" at bounding box center [379, 42] width 47 height 10
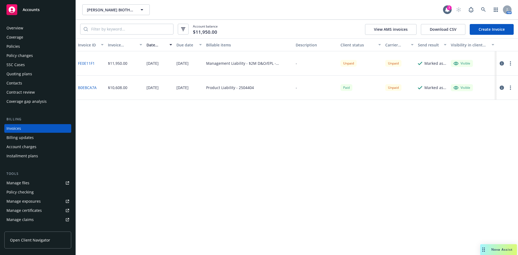
click at [15, 46] on div "Policies" at bounding box center [12, 46] width 13 height 9
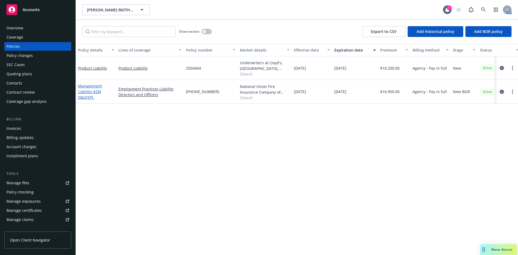
click at [85, 92] on link "Management Liability - $2M D&O/EPL" at bounding box center [90, 91] width 24 height 16
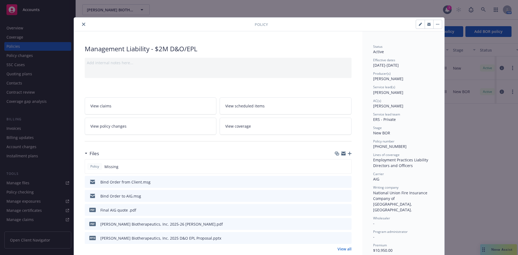
click at [349, 153] on icon "button" at bounding box center [349, 154] width 4 height 4
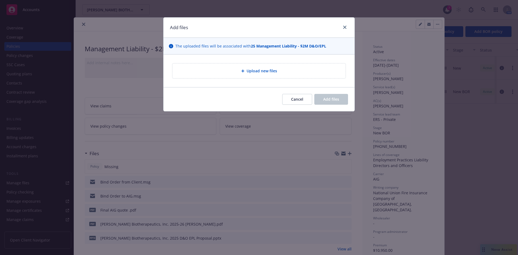
click at [248, 63] on div "Upload new files" at bounding box center [258, 70] width 191 height 33
click at [257, 76] on div "Upload new files" at bounding box center [258, 70] width 173 height 15
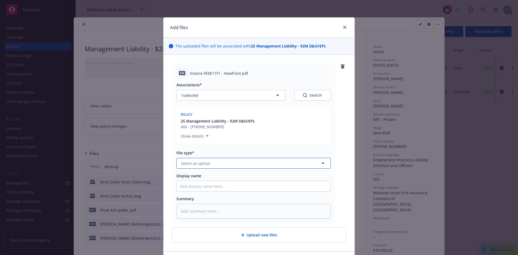
click at [201, 164] on span "Select an option" at bounding box center [195, 163] width 29 height 6
type input "inv"
click at [202, 179] on span "Invoice - Newfront" at bounding box center [199, 178] width 34 height 6
click at [189, 184] on input "Display name" at bounding box center [254, 186] width 154 height 10
paste input "Bind Order from Client."
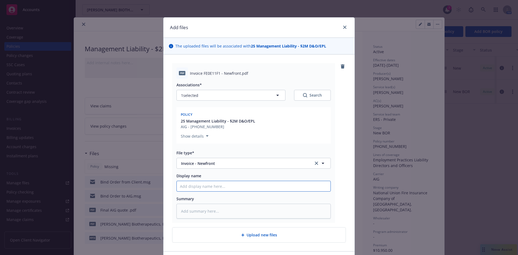
type textarea "x"
type input "Bind Order from Client."
drag, startPoint x: 229, startPoint y: 188, endPoint x: 148, endPoint y: 174, distance: 81.8
click at [148, 174] on div "Add files The uploaded files will be associated with 25 Management Liability - …" at bounding box center [259, 127] width 518 height 255
type textarea "x"
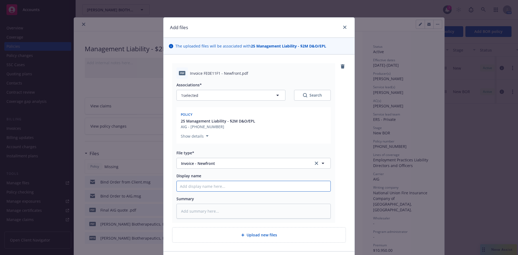
click at [204, 188] on input "Display name" at bounding box center [254, 186] width 154 height 10
paste input "Aleta Biotherapeutics, Inc."
type textarea "x"
type input "Aleta Biotherapeutics, Inc."
type textarea "x"
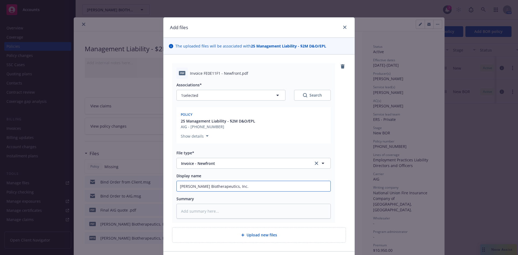
type input "Aleta Biotherapeutics, Inc. 2"
type textarea "x"
type input "Aleta Biotherapeutics, Inc. 20"
type textarea "x"
type input "Aleta Biotherapeutics, Inc. 202"
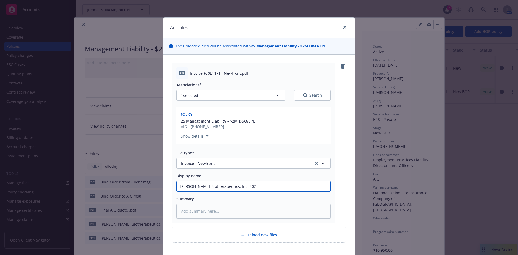
type textarea "x"
type input "Aleta Biotherapeutics, Inc. 2025"
type textarea "x"
type input "Aleta Biotherapeutics, Inc. 2025-"
type textarea "x"
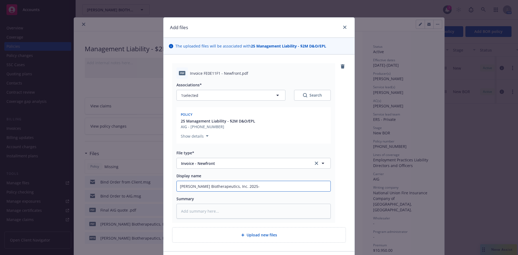
type input "Aleta Biotherapeutics, Inc. 2025-2"
type textarea "x"
type input "Aleta Biotherapeutics, Inc. 2025-26"
type textarea "x"
type input "Aleta Biotherapeutics, Inc. 2025-26"
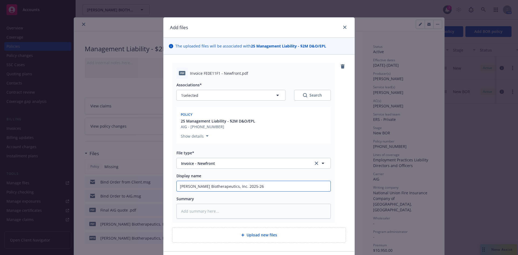
type textarea "x"
type input "Aleta Biotherapeutics, Inc. 2025-26 ML"
type textarea "x"
type input "Aleta Biotherapeutics, Inc. 2025-26 ML"
type textarea "x"
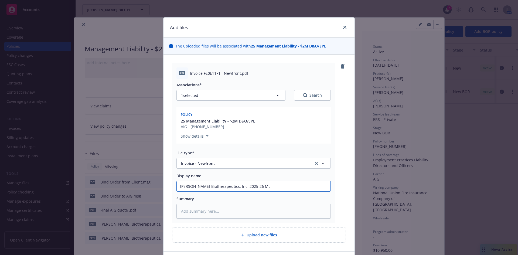
type input "Aleta Biotherapeutics, Inc. 2025-26 ML I"
type textarea "x"
type input "Aleta Biotherapeutics, Inc. 2025-26 ML In"
type textarea "x"
type input "Aleta Biotherapeutics, Inc. 2025-26 ML Inv"
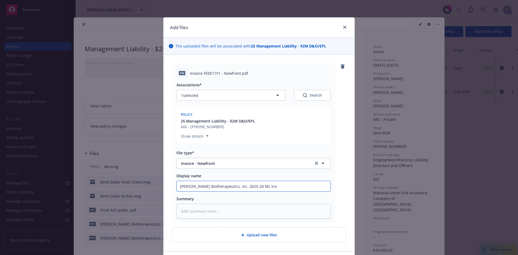
type textarea "x"
type input "Aleta Biotherapeutics, Inc. 2025-26 ML Invo"
type textarea "x"
type input "Aleta Biotherapeutics, Inc. 2025-26 ML Invoc"
type textarea "x"
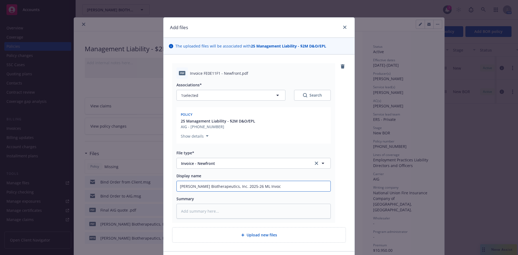
type input "Aleta Biotherapeutics, Inc. 2025-26 ML Invoci"
type textarea "x"
type input "Aleta Biotherapeutics, Inc. 2025-26 ML Invocie"
type textarea "x"
type input "Aleta Biotherapeutics, Inc. 2025-26 ML Invocie"
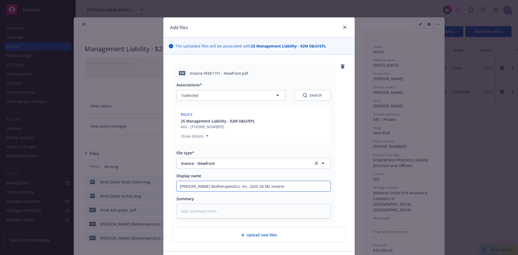
type textarea "x"
type input "Aleta Biotherapeutics, Inc. 2025-26 ML Invocie"
type textarea "x"
type input "Aleta Biotherapeutics, Inc. 2025-26 ML Invoci"
type textarea "x"
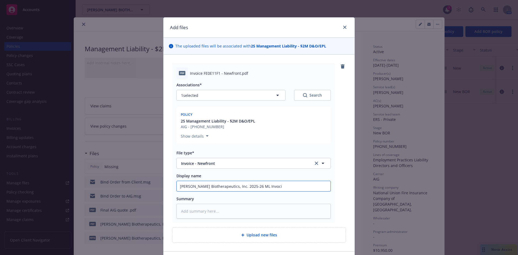
type input "Aleta Biotherapeutics, Inc. 2025-26 ML Invoc"
type textarea "x"
type input "Aleta Biotherapeutics, Inc. 2025-26 ML Invo"
type textarea "x"
type input "Aleta Biotherapeutics, Inc. 2025-26 ML Invoic"
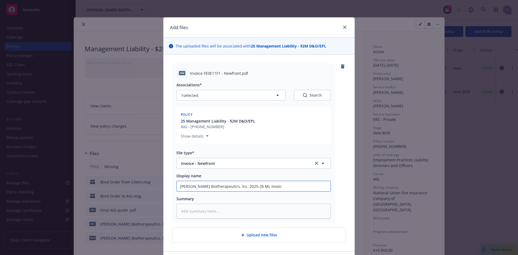
type textarea "x"
type input "Aleta Biotherapeutics, Inc. 2025-26 ML Invoice"
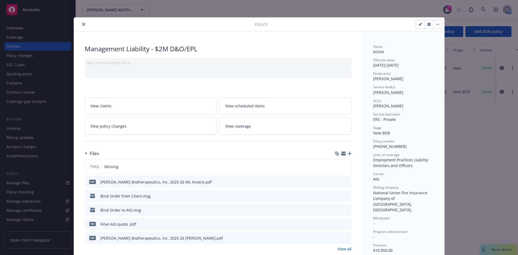
click at [339, 180] on div at bounding box center [342, 182] width 13 height 6
click at [337, 180] on icon "download file" at bounding box center [337, 181] width 4 height 4
click at [336, 237] on icon "download file" at bounding box center [337, 236] width 4 height 3
click at [382, 29] on div at bounding box center [355, 24] width 174 height 9
click at [347, 153] on icon "button" at bounding box center [349, 154] width 4 height 4
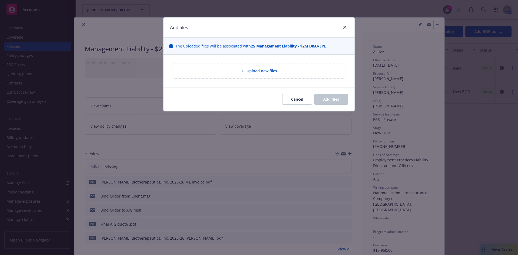
type textarea "x"
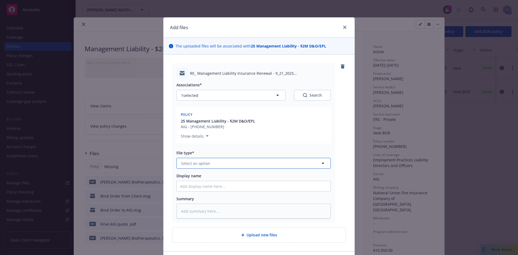
click at [181, 161] on span "Select an option" at bounding box center [195, 163] width 29 height 6
type input "b"
type input "email"
click at [187, 177] on span "Email" at bounding box center [187, 178] width 10 height 6
click at [187, 185] on input "Display name" at bounding box center [254, 186] width 154 height 10
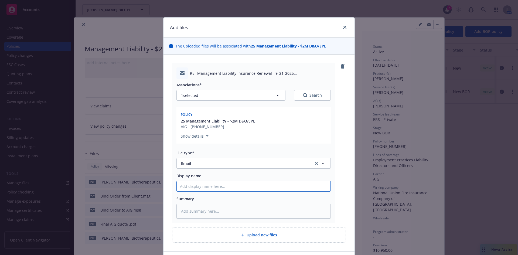
type textarea "x"
type input "ML"
type textarea "x"
type input "ML binder/invoice delivery to client"
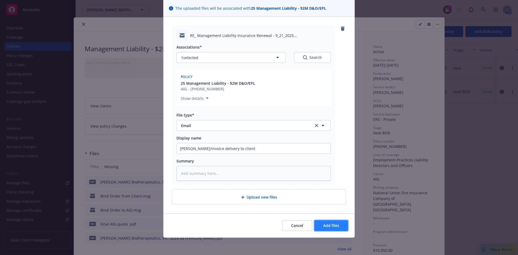
click at [327, 227] on span "Add files" at bounding box center [331, 225] width 16 height 5
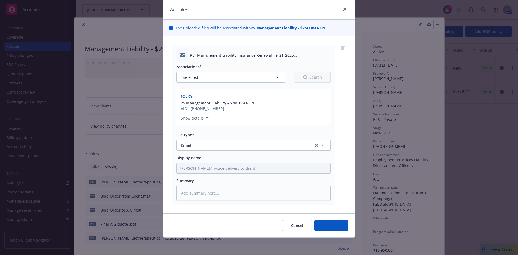
scroll to position [18, 0]
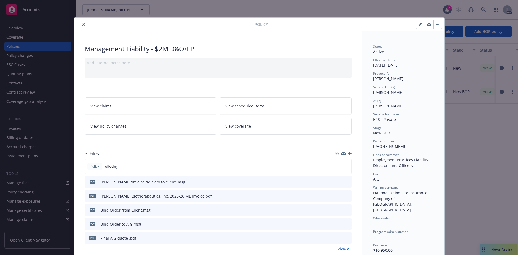
click at [82, 24] on icon "close" at bounding box center [83, 24] width 3 height 3
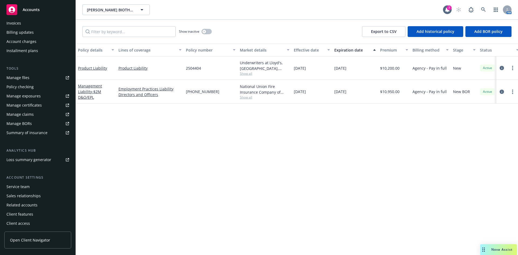
scroll to position [106, 0]
click at [15, 185] on div "Service team" at bounding box center [17, 186] width 23 height 9
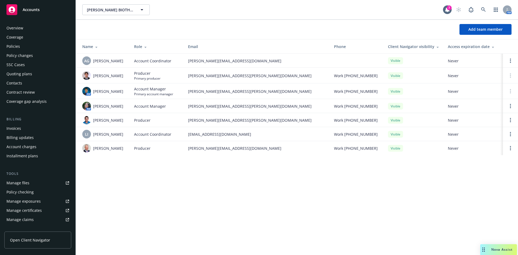
click at [19, 47] on div "Policies" at bounding box center [12, 46] width 13 height 9
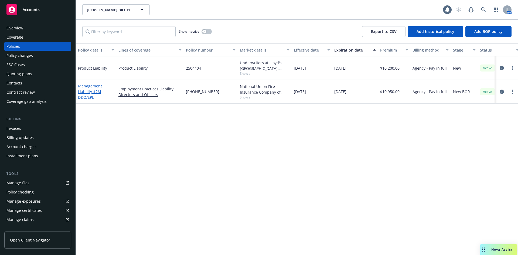
click at [92, 84] on link "Management Liability - $2M D&O/EPL" at bounding box center [90, 91] width 24 height 16
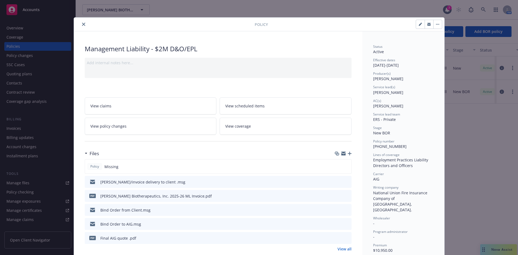
scroll to position [16, 0]
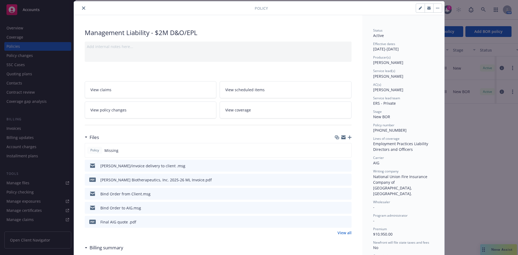
click at [347, 136] on icon "button" at bounding box center [349, 137] width 4 height 4
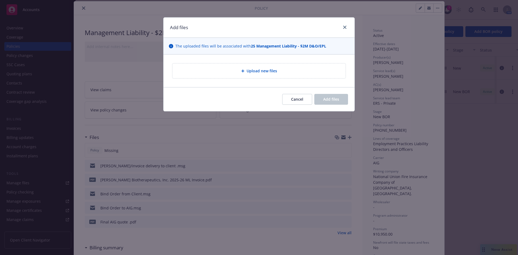
type textarea "x"
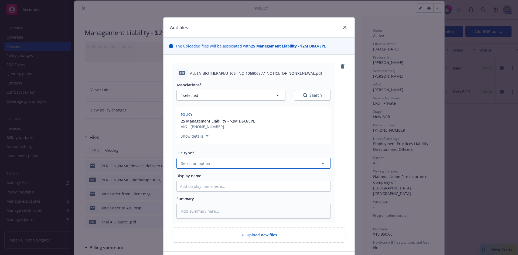
click at [193, 164] on span "Select an option" at bounding box center [195, 163] width 29 height 6
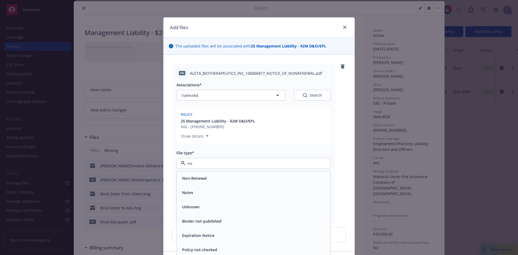
type input "non"
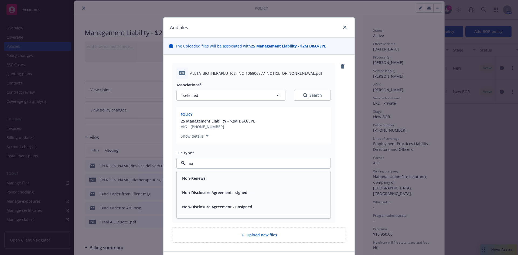
click at [191, 175] on span "Non-Renewal" at bounding box center [194, 178] width 25 height 6
click at [188, 190] on input "Display name" at bounding box center [254, 186] width 154 height 10
type textarea "x"
type input "T"
type textarea "x"
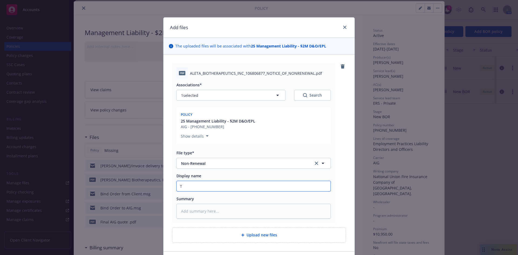
type input "Tr"
type textarea "x"
type input "Tra"
type textarea "x"
type input "Trav"
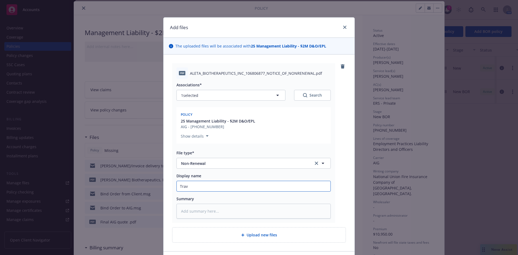
type textarea "x"
type input "Trave"
type textarea "x"
type input "Traver"
type textarea "x"
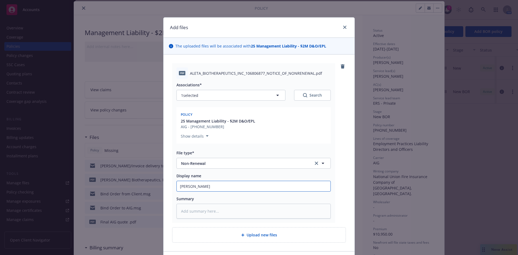
type input "Traverl"
type textarea "x"
type input "Traverls"
type textarea "x"
type input "Traverls"
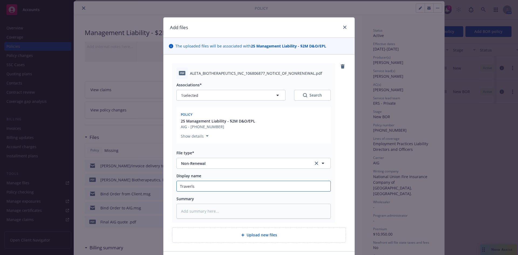
type textarea "x"
type input "Traverls"
type textarea "x"
type input "Traverl"
type textarea "x"
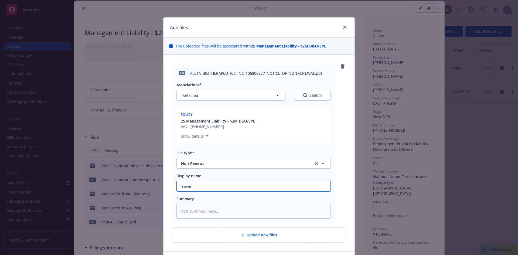
type input "Traver"
type textarea "x"
type input "Trave"
type textarea "x"
type input "Travel"
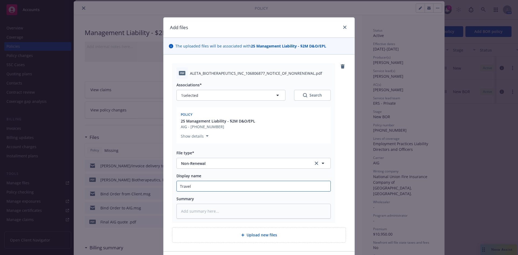
type textarea "x"
type input "Travele"
type textarea "x"
type input "Traveler"
type textarea "x"
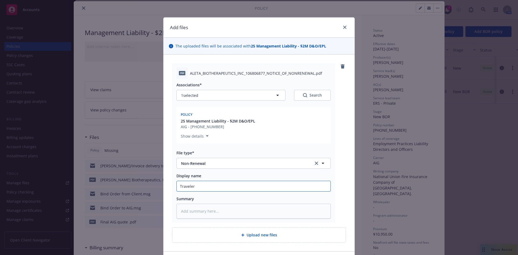
type input "Travelers"
type textarea "x"
type input "Travelers"
type textarea "x"
type input "Travelers N"
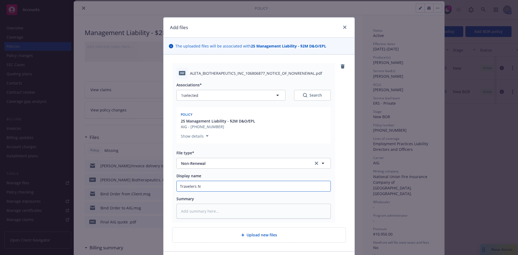
type textarea "x"
type input "Travelers No"
type textarea "x"
type input "Travelers Non"
type textarea "x"
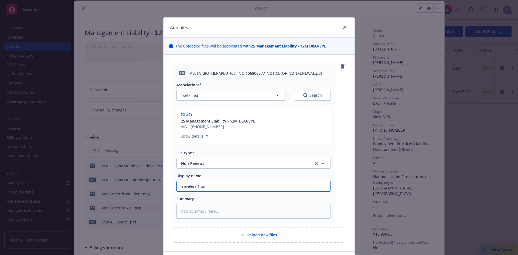
type input "Travelers Non-"
type textarea "x"
type input "Travelers Non-r"
type textarea "x"
type input "Travelers Non-re"
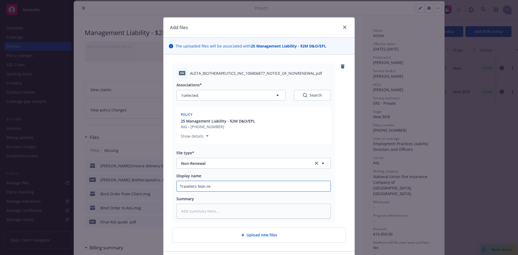
type textarea "x"
type input "Travelers Non-ren"
type textarea "x"
type input "Travelers Non-rene"
type textarea "x"
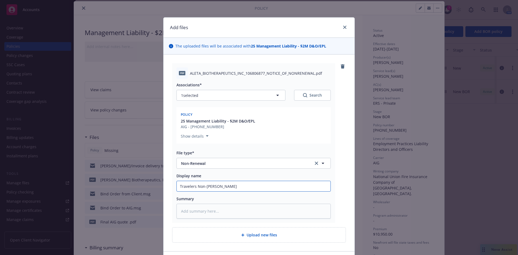
type input "Travelers Non-renew"
type textarea "x"
type input "Travelers Non-renewa"
type textarea "x"
type input "Travelers Non-renewal"
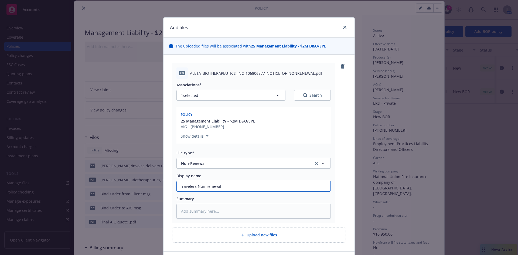
type textarea "x"
type input "Travelers Non-renewal"
type textarea "x"
type input "Travelers Non-renewal n"
type textarea "x"
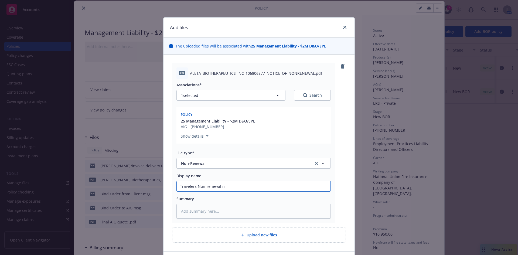
type input "Travelers Non-renewal no"
type textarea "x"
type input "Travelers Non-renewal not"
type textarea "x"
type input "Travelers Non-renewal notic"
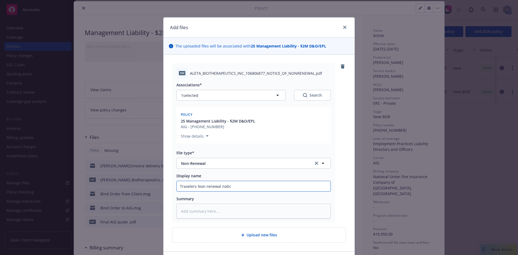
type textarea "x"
type input "Travelers Non-renewal notice"
type textarea "x"
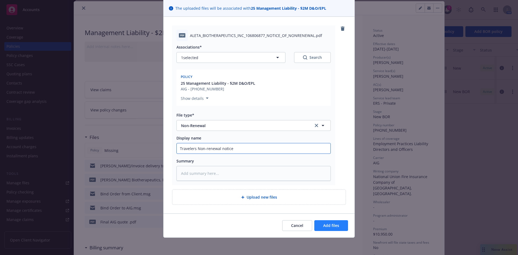
type input "Travelers Non-renewal notice"
click at [323, 226] on span "Add files" at bounding box center [331, 225] width 16 height 5
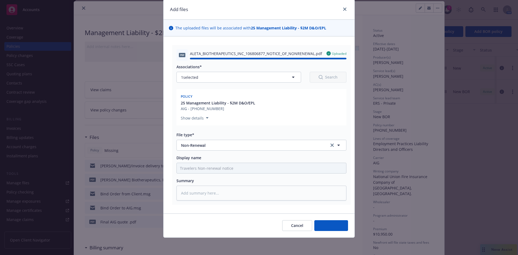
type textarea "x"
